Goal: Check status: Check status

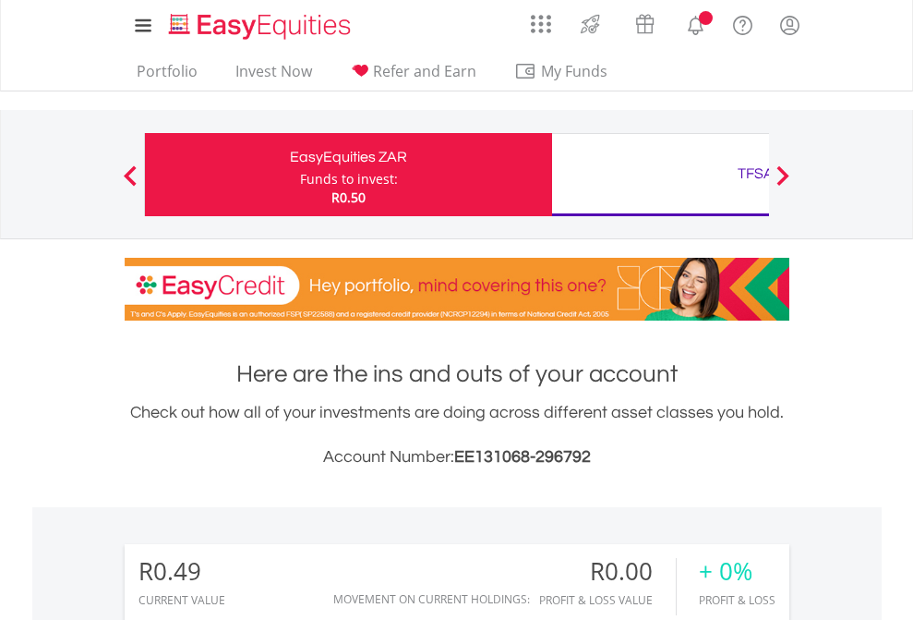
scroll to position [177, 290]
click at [300, 175] on div "Funds to invest:" at bounding box center [349, 179] width 98 height 18
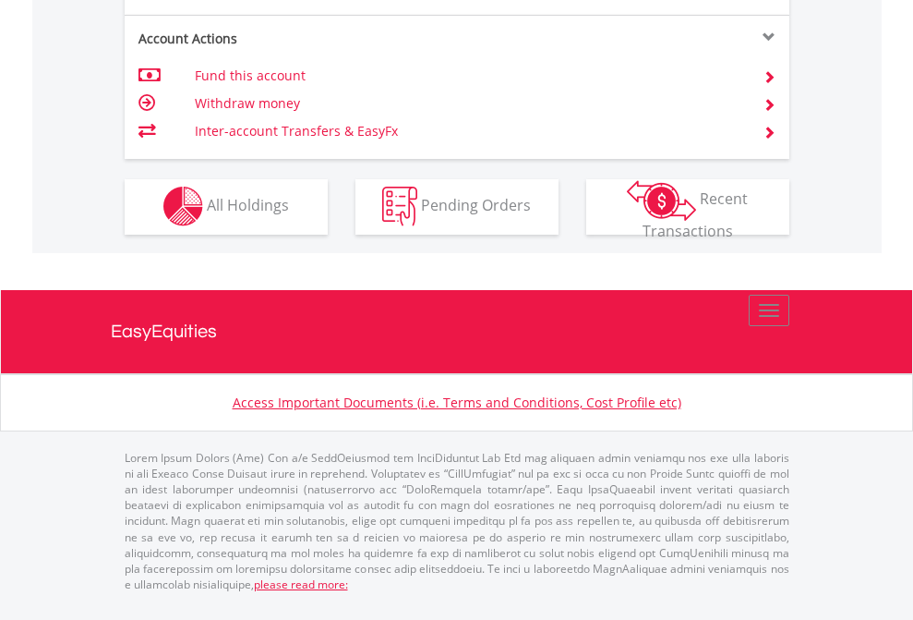
scroll to position [1727, 0]
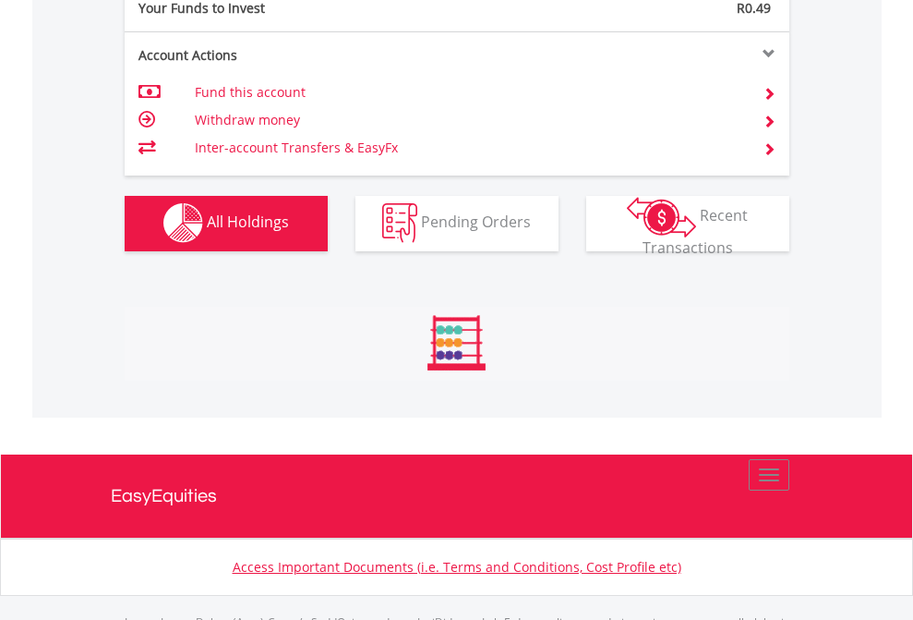
scroll to position [1828, 0]
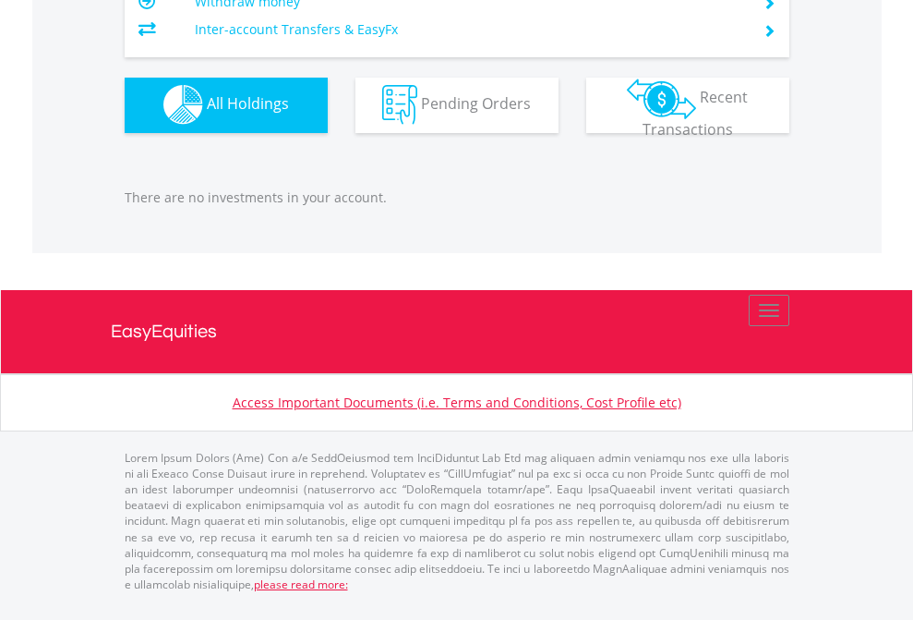
scroll to position [177, 290]
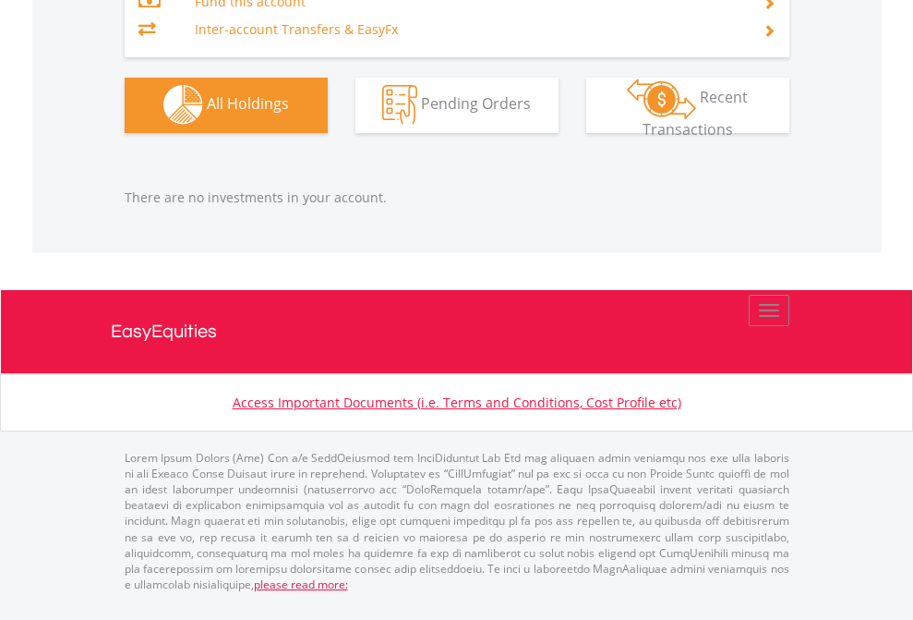
scroll to position [177, 290]
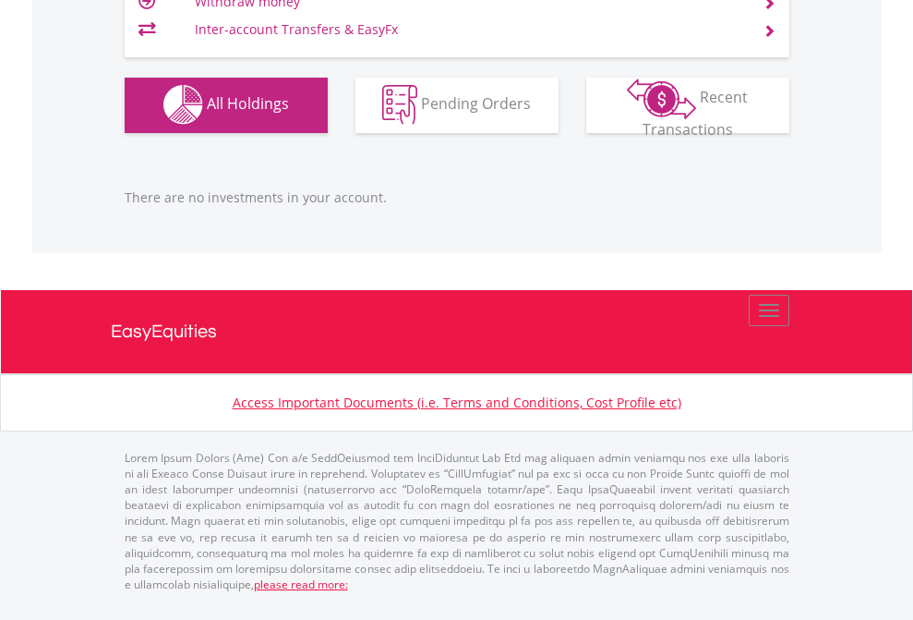
scroll to position [177, 290]
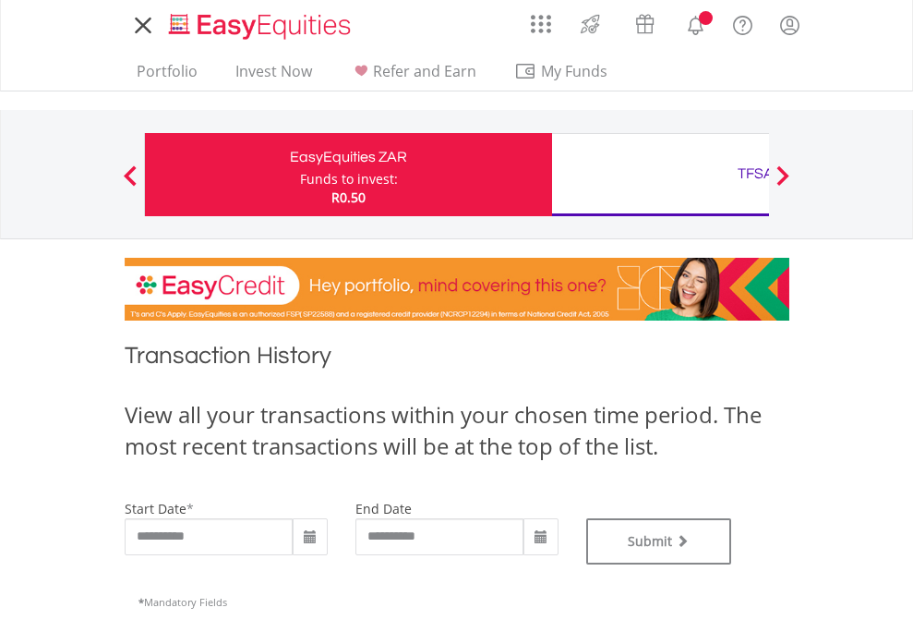
type input "**********"
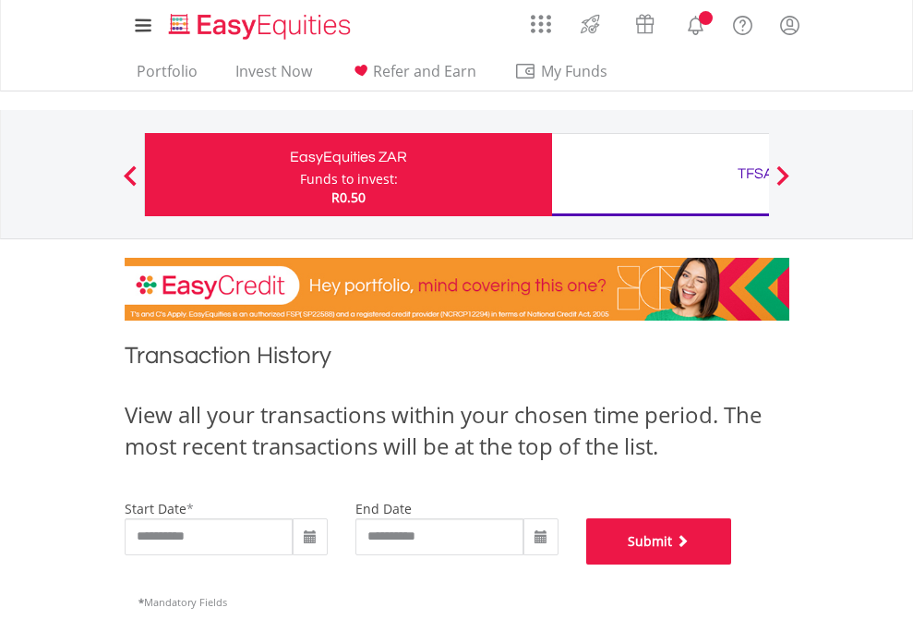
click at [732, 564] on button "Submit" at bounding box center [659, 541] width 146 height 46
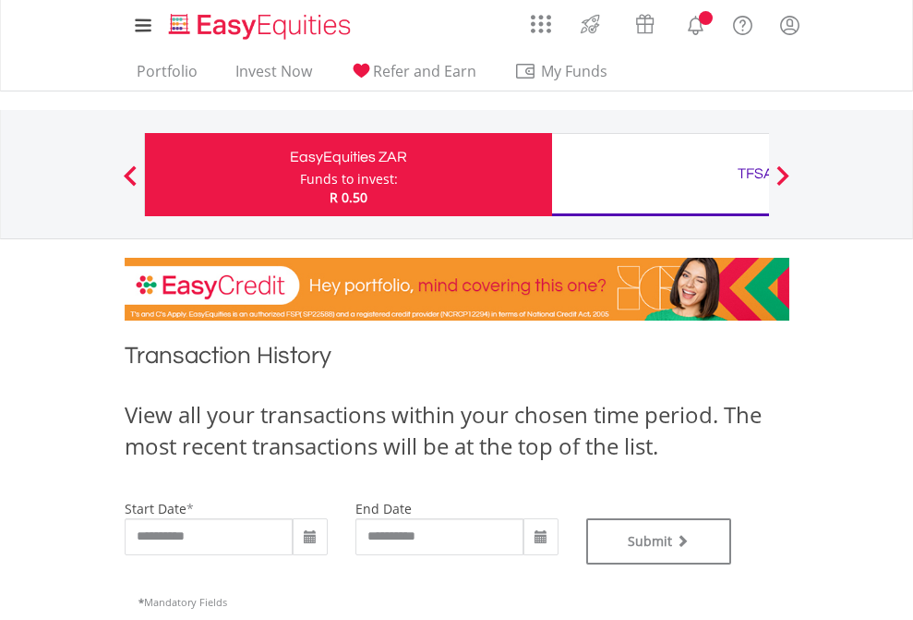
click at [660, 175] on div "TFSA" at bounding box center [755, 174] width 385 height 26
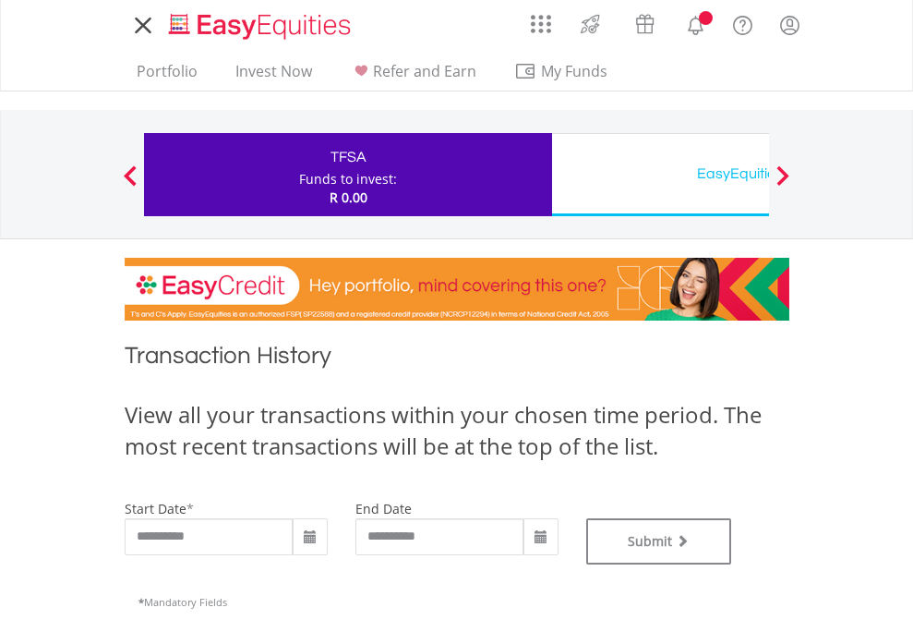
type input "**********"
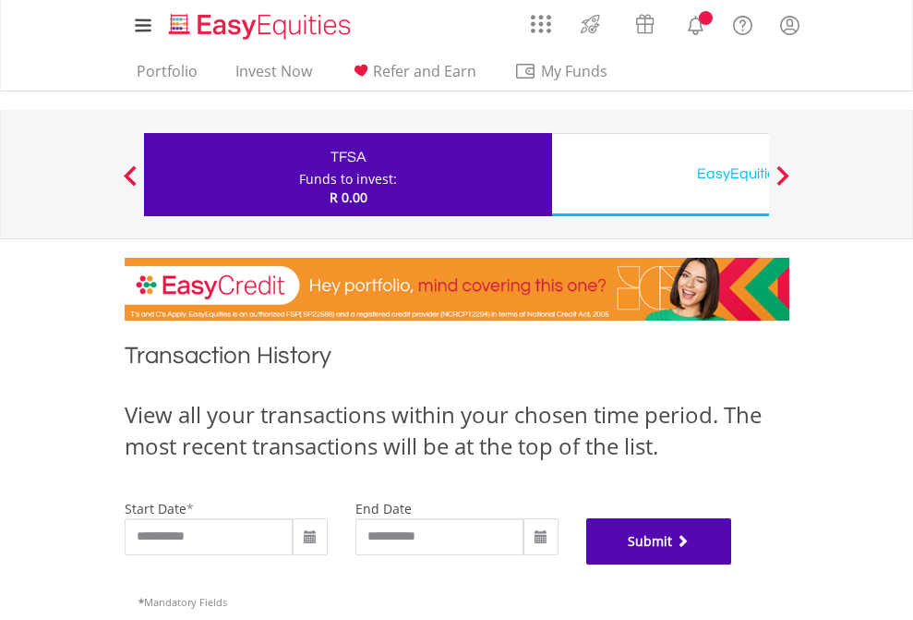
click at [732, 564] on button "Submit" at bounding box center [659, 541] width 146 height 46
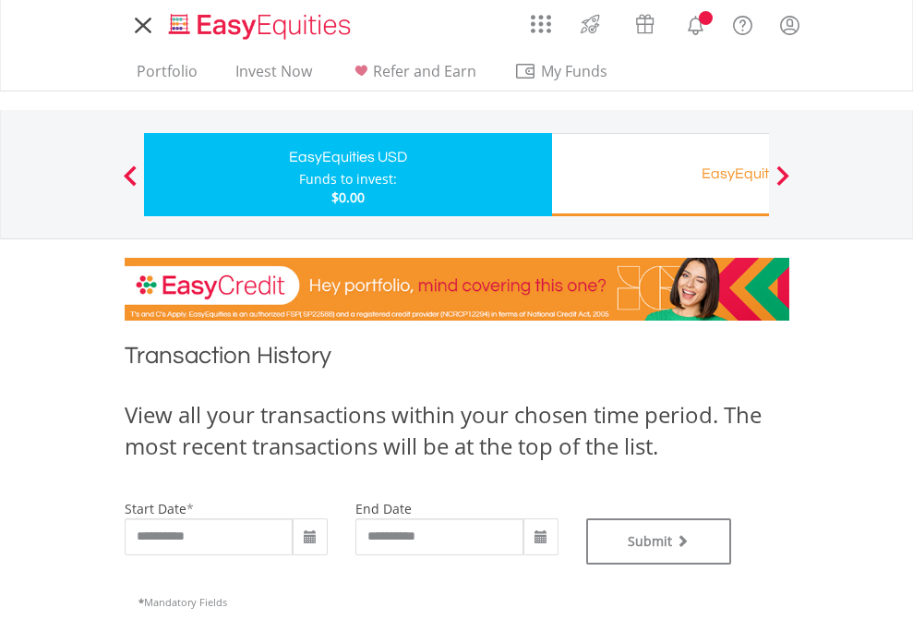
type input "**********"
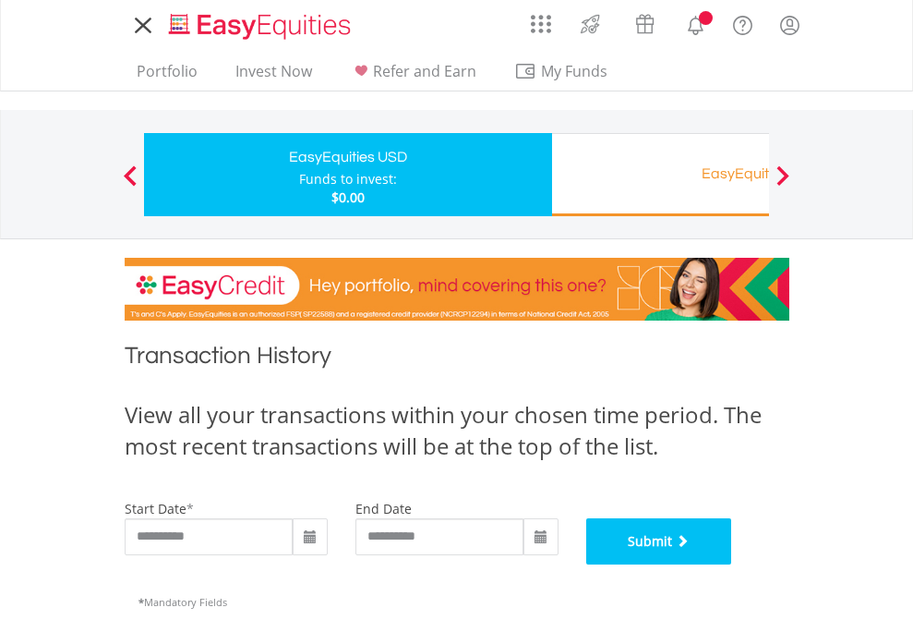
click at [732, 564] on button "Submit" at bounding box center [659, 541] width 146 height 46
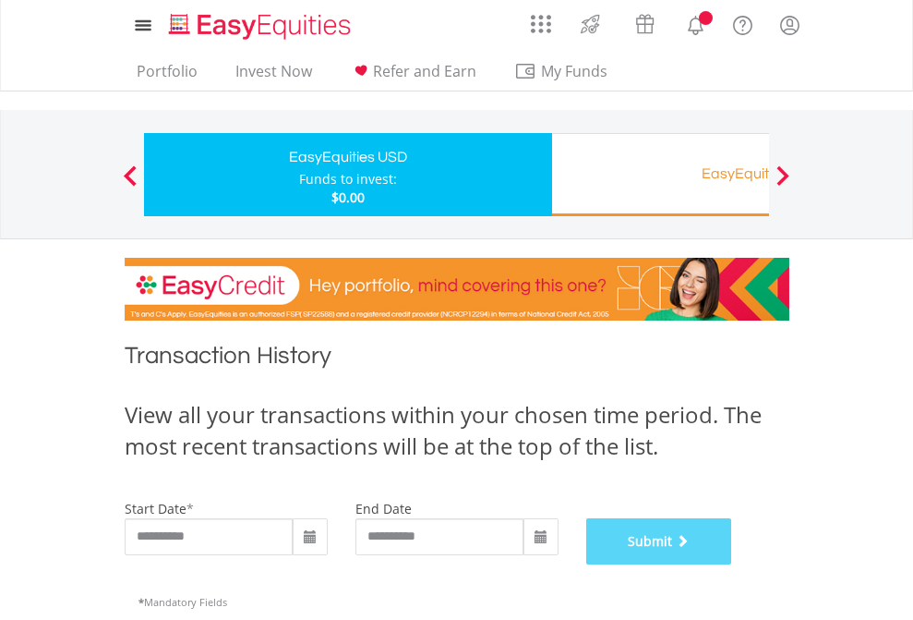
scroll to position [749, 0]
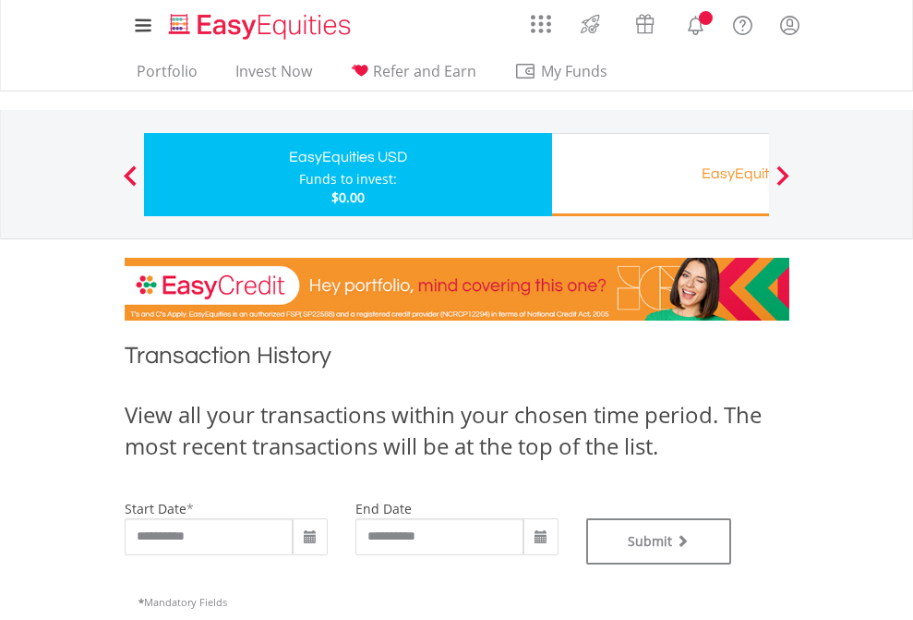
click at [660, 175] on div "EasyEquities RA" at bounding box center [755, 174] width 385 height 26
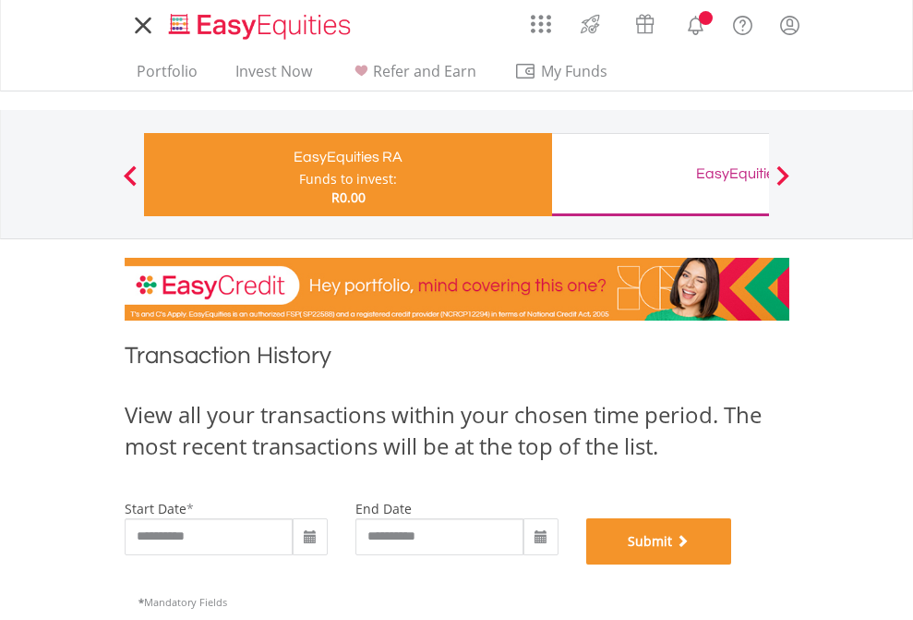
click at [732, 564] on button "Submit" at bounding box center [659, 541] width 146 height 46
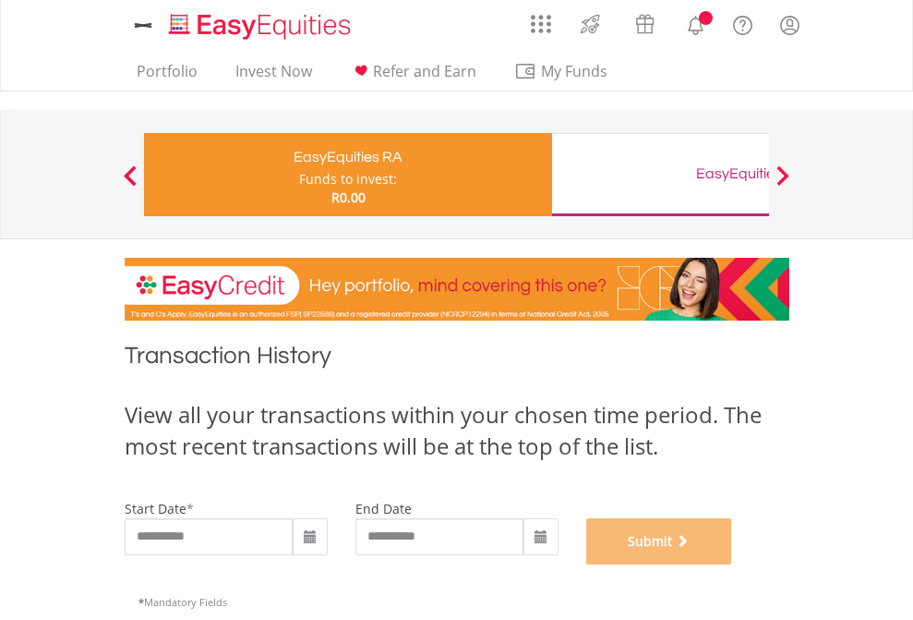
scroll to position [749, 0]
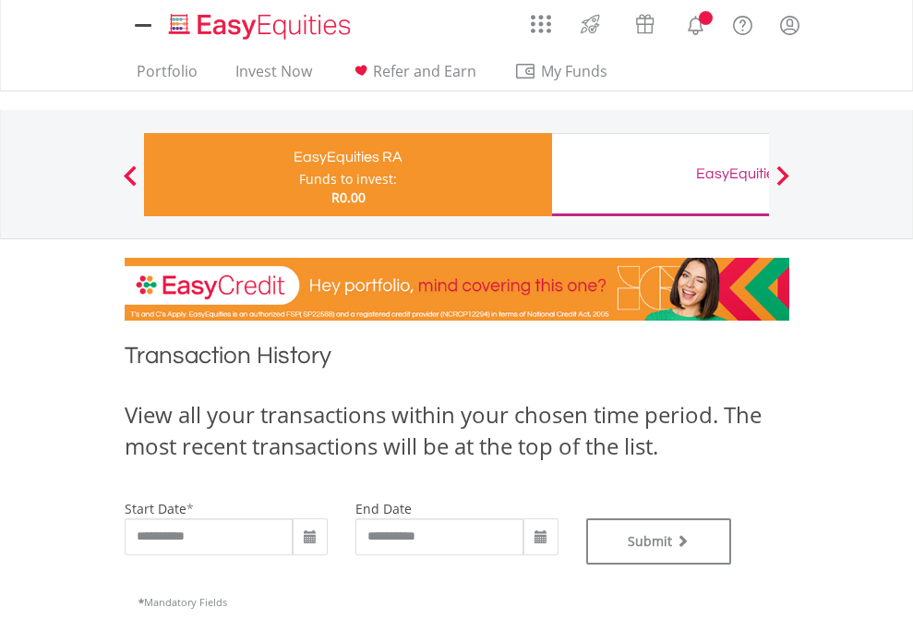
click at [660, 175] on div "EasyEquities GBP" at bounding box center [755, 174] width 385 height 26
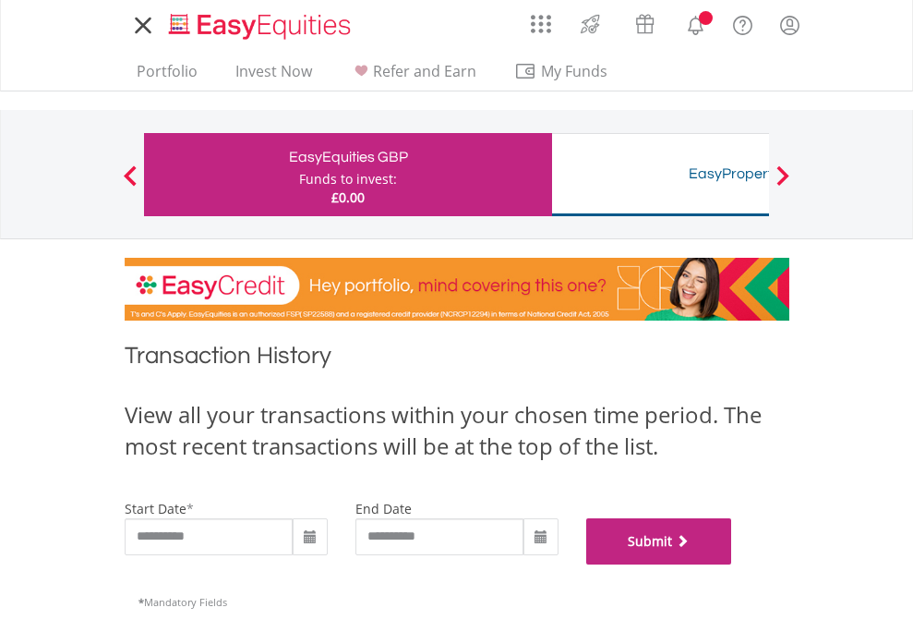
click at [732, 564] on button "Submit" at bounding box center [659, 541] width 146 height 46
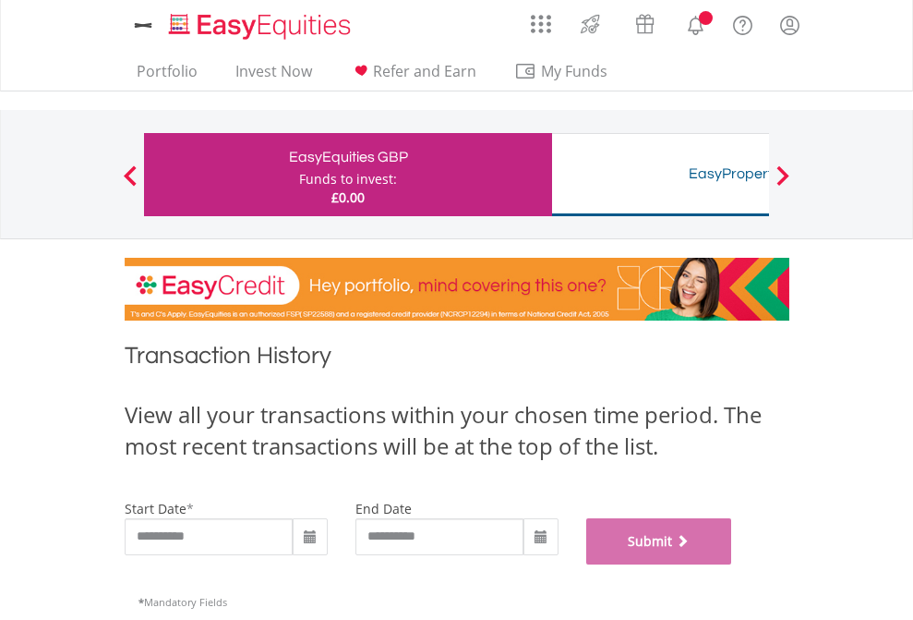
scroll to position [749, 0]
